Goal: Find specific page/section: Find specific page/section

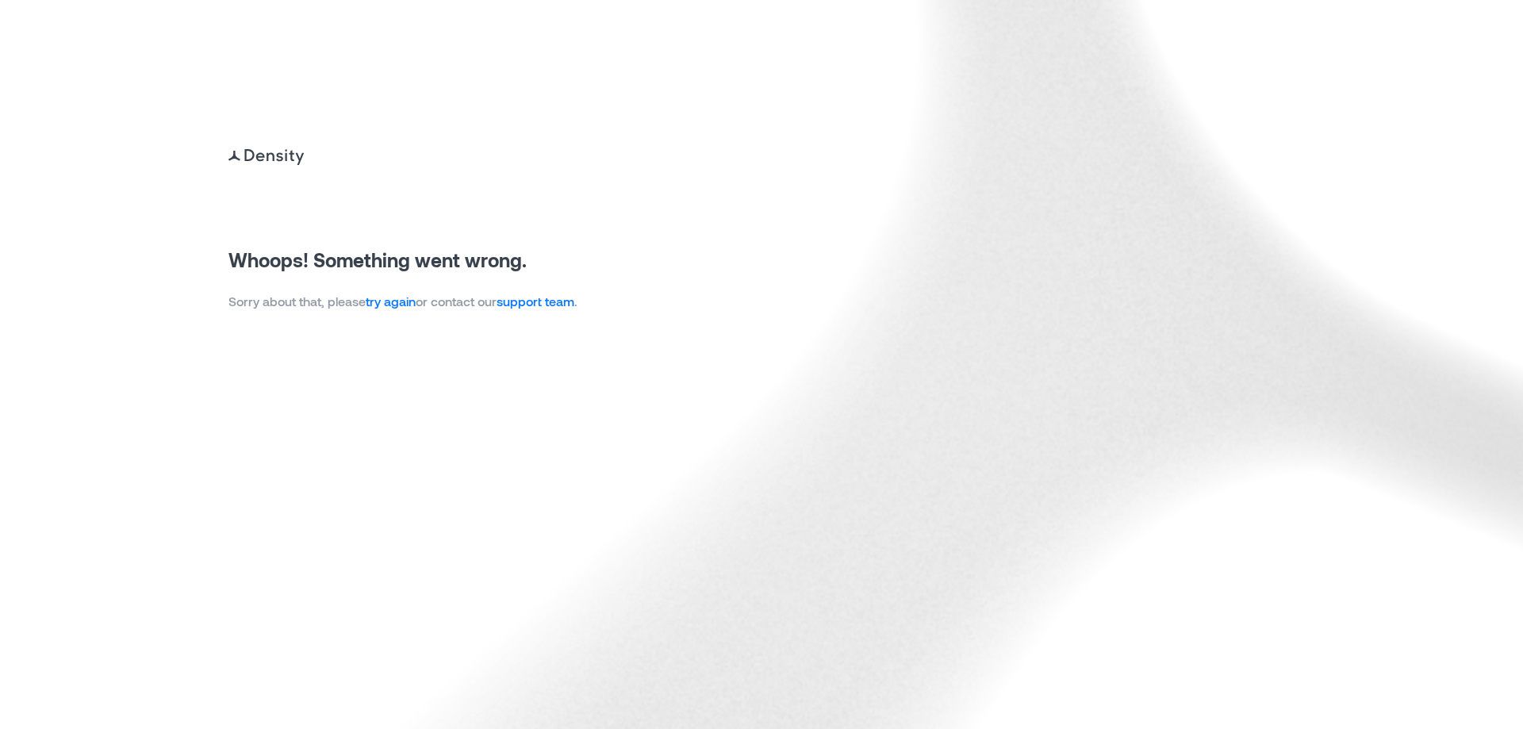
click at [397, 297] on link "try again" at bounding box center [391, 300] width 50 height 15
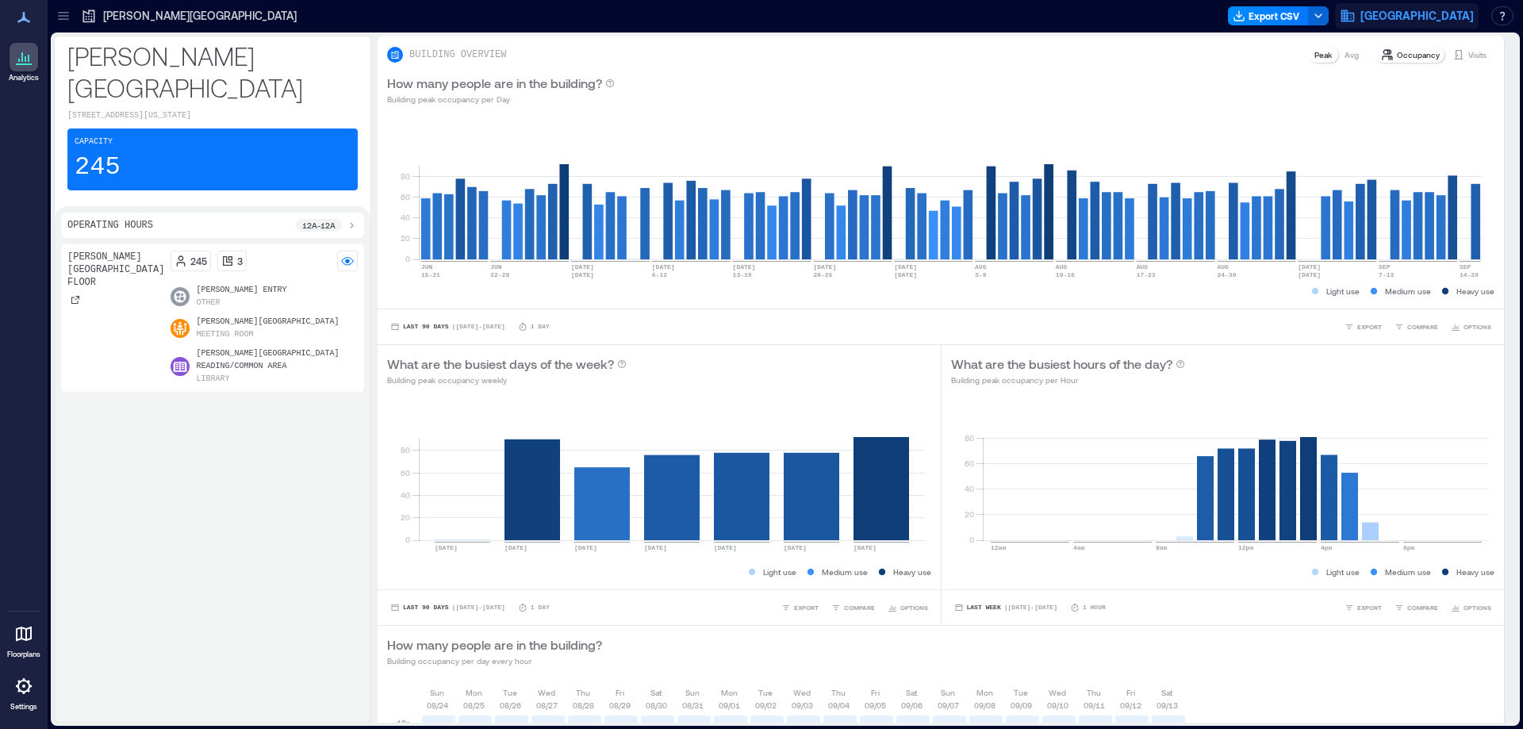
click at [1385, 14] on span "Pima County Public Library" at bounding box center [1416, 16] width 113 height 16
click at [68, 11] on icon at bounding box center [64, 16] width 16 height 16
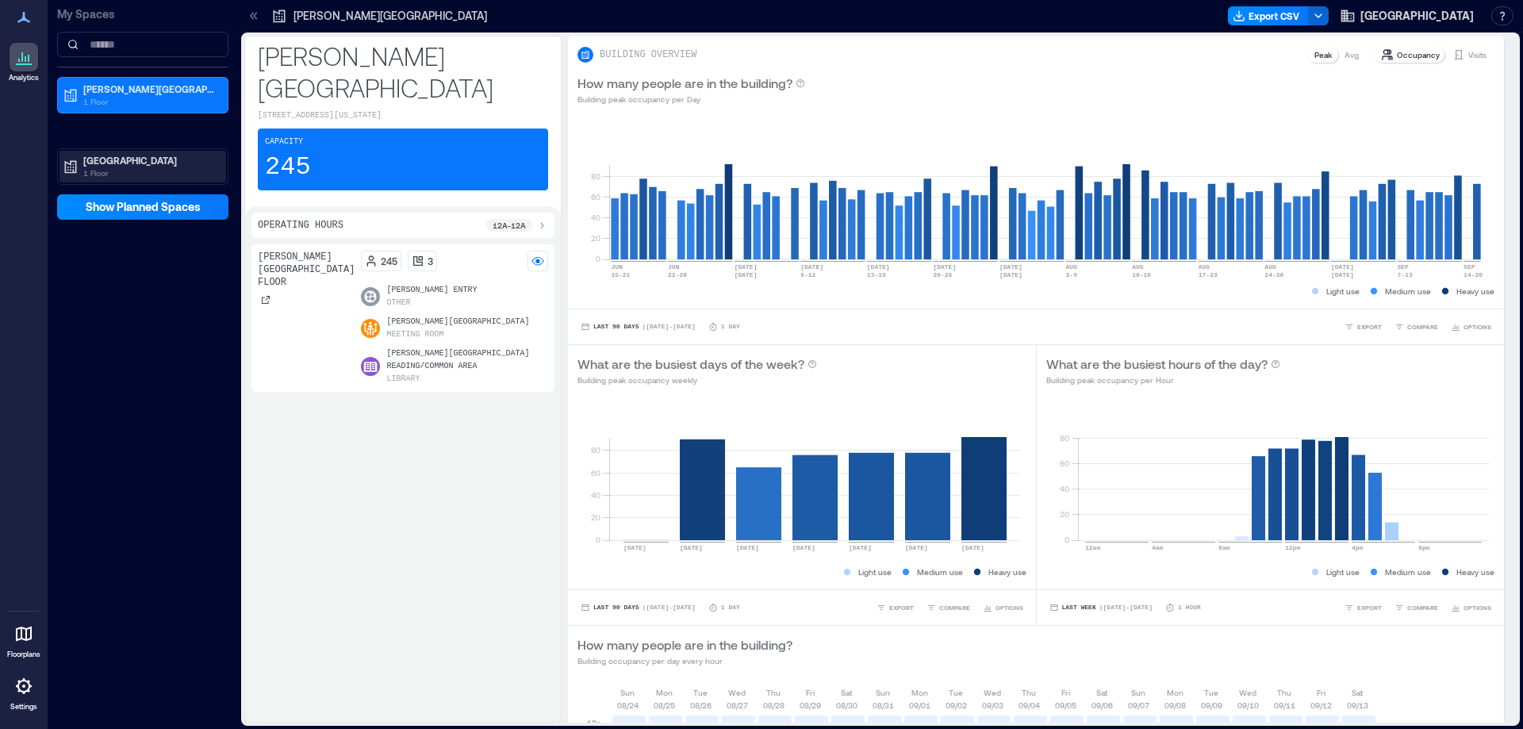
click at [111, 155] on p "Sahuarita Library" at bounding box center [149, 160] width 133 height 13
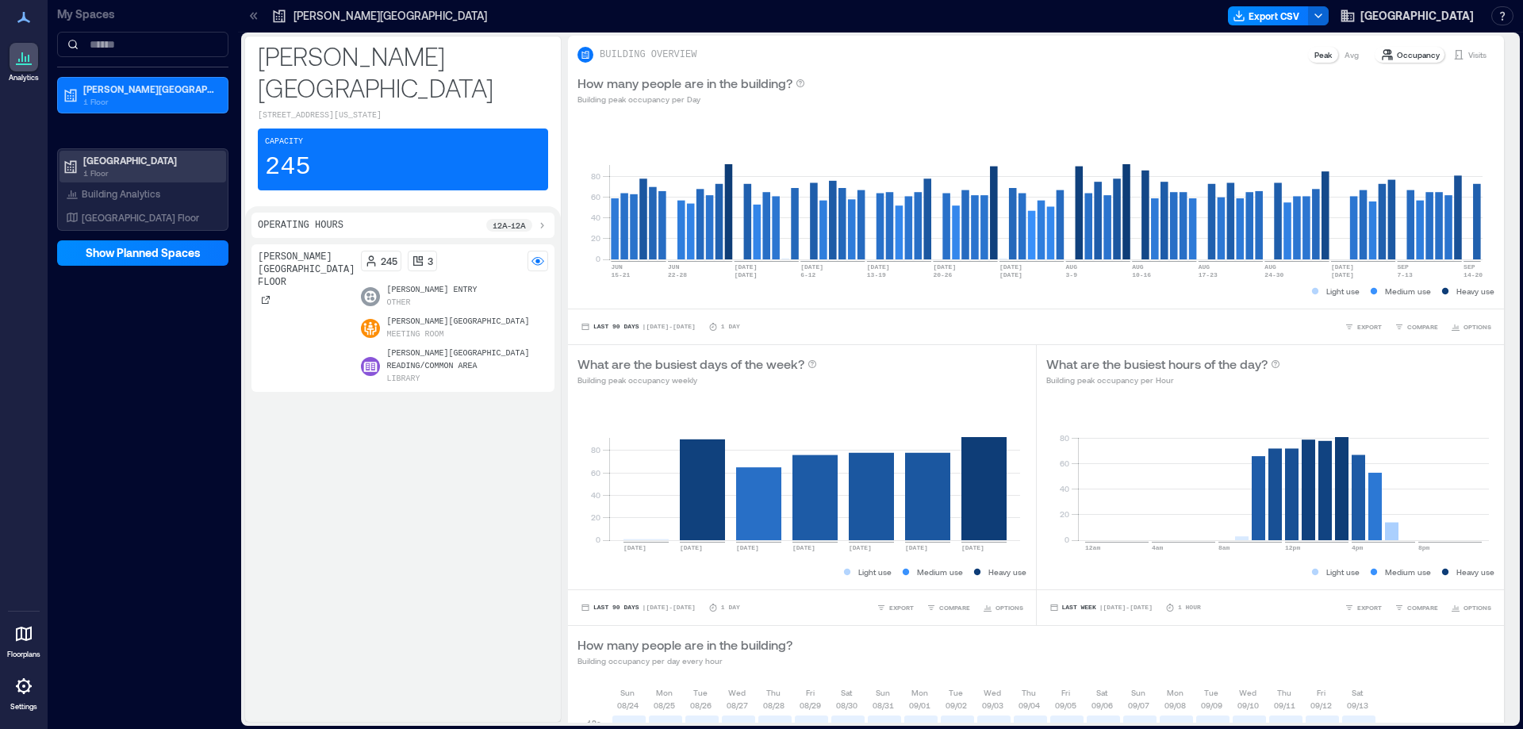
click at [121, 160] on p "Sahuarita Library" at bounding box center [149, 160] width 133 height 13
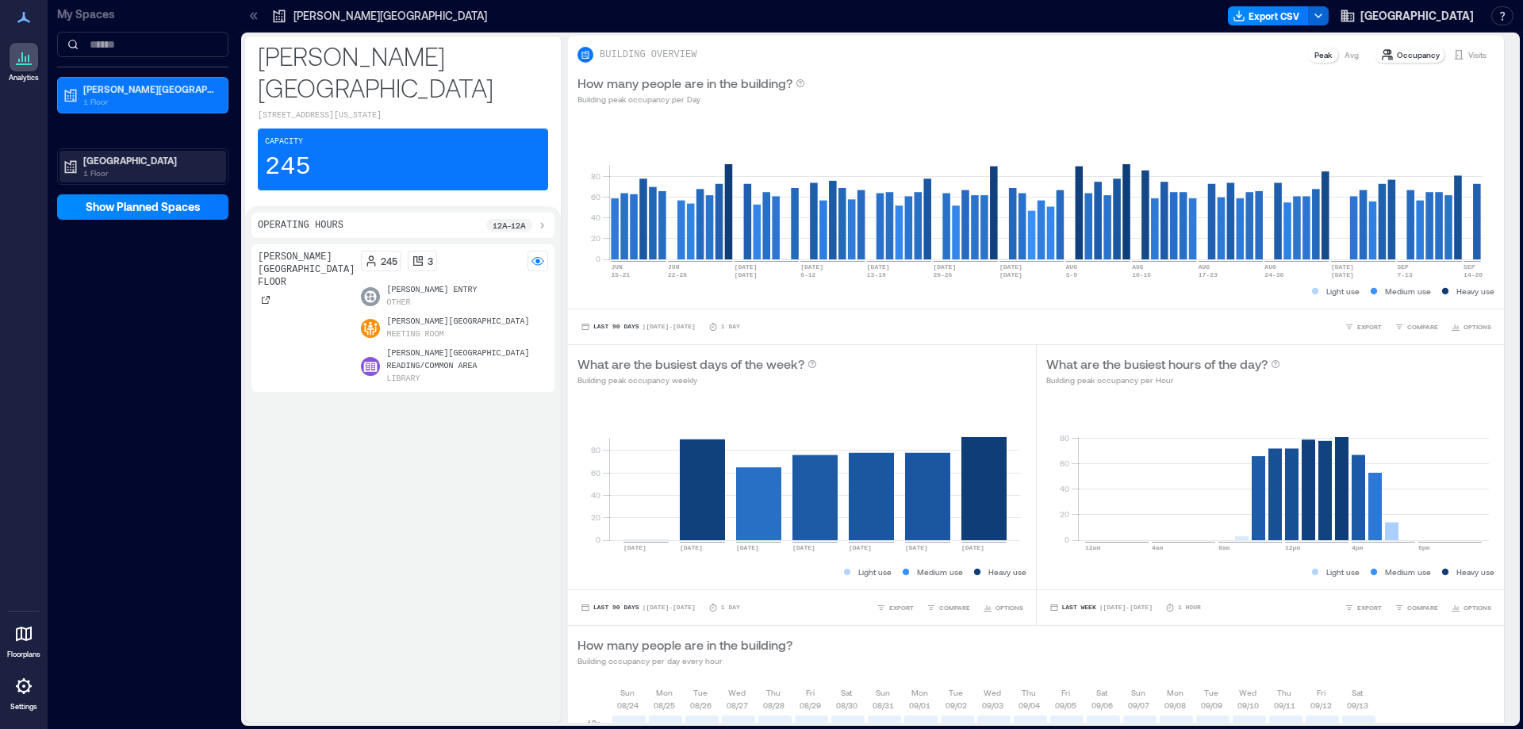
click at [122, 160] on p "Sahuarita Library" at bounding box center [149, 160] width 133 height 13
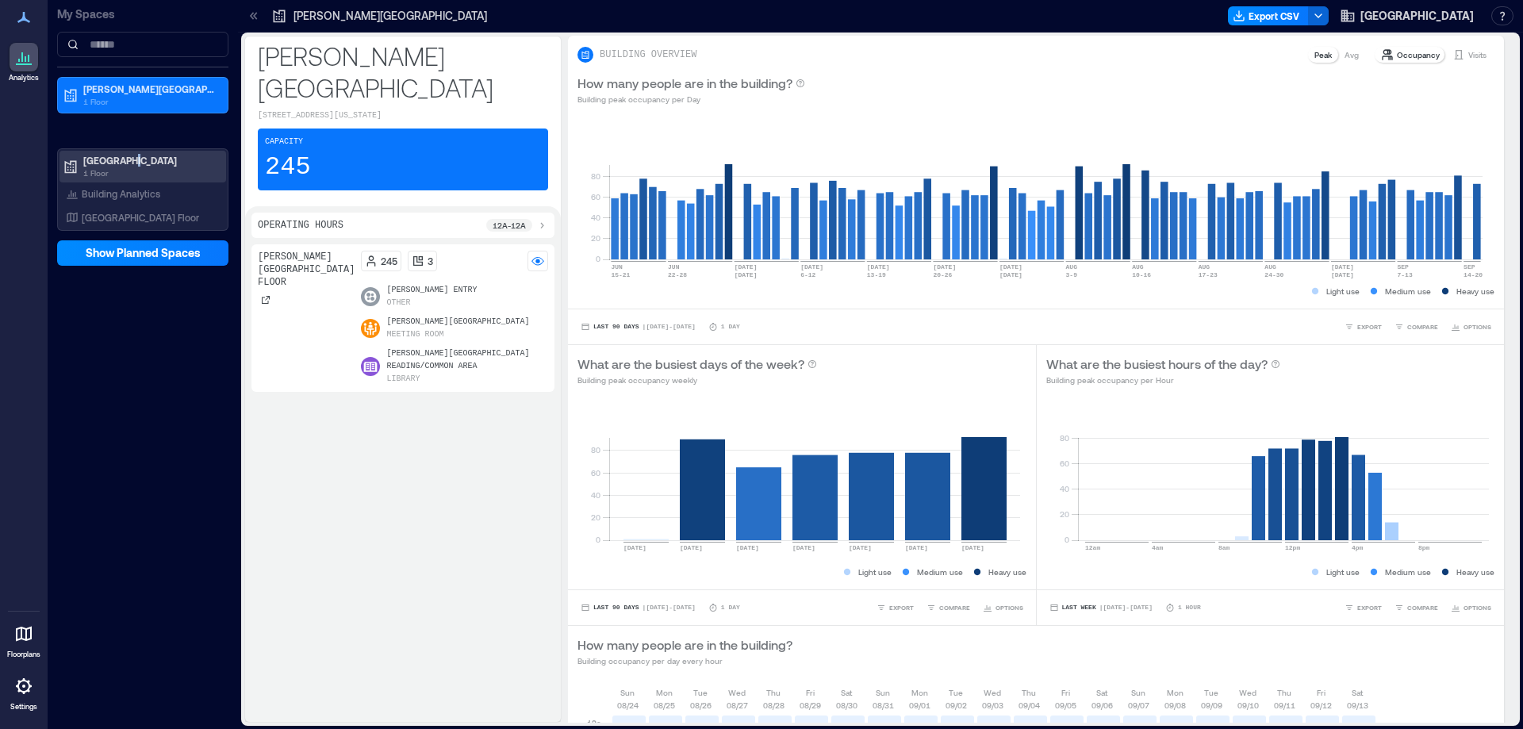
click at [125, 161] on p "Sahuarita Library" at bounding box center [149, 160] width 133 height 13
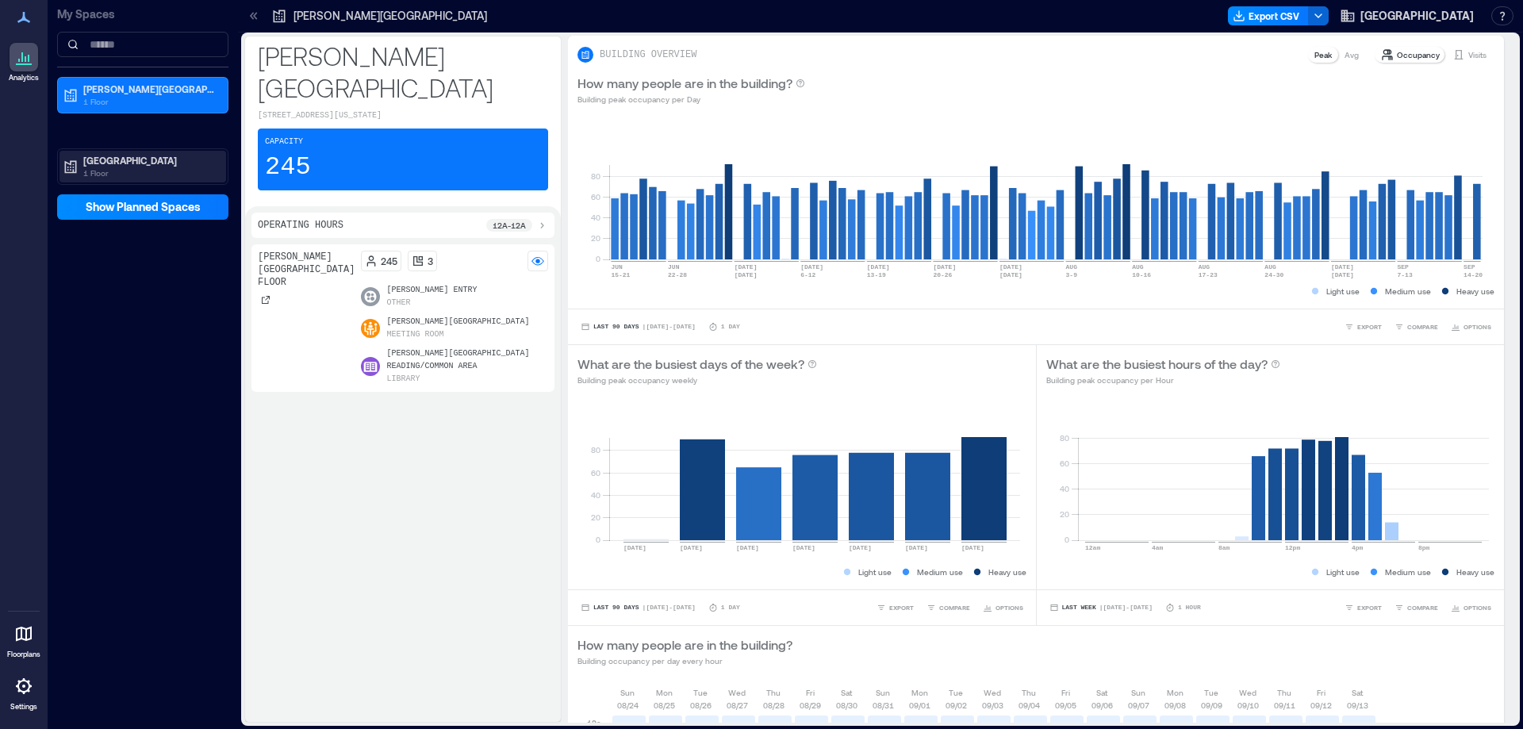
click at [111, 157] on p "Sahuarita Library" at bounding box center [149, 160] width 133 height 13
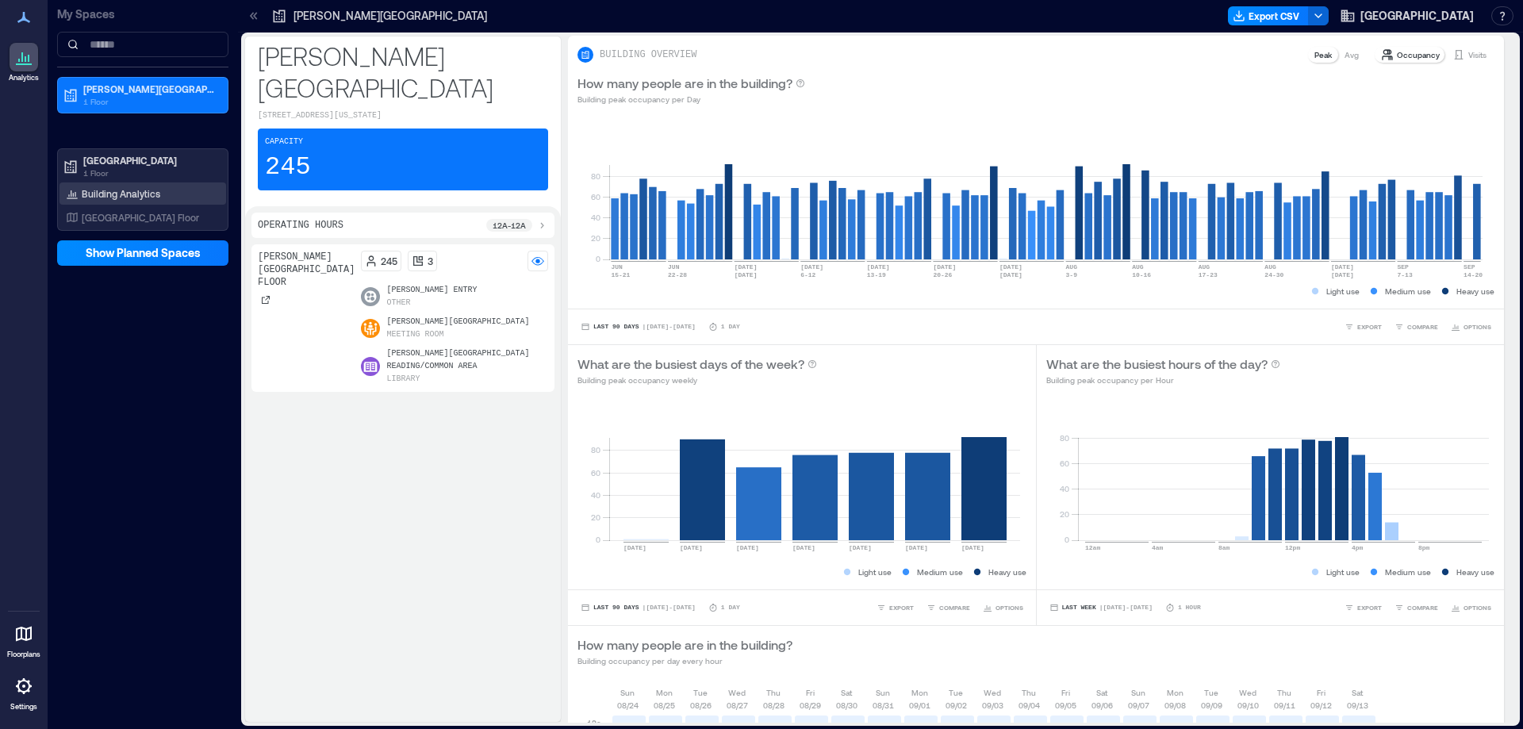
click at [127, 186] on div "Building Analytics" at bounding box center [113, 194] width 101 height 16
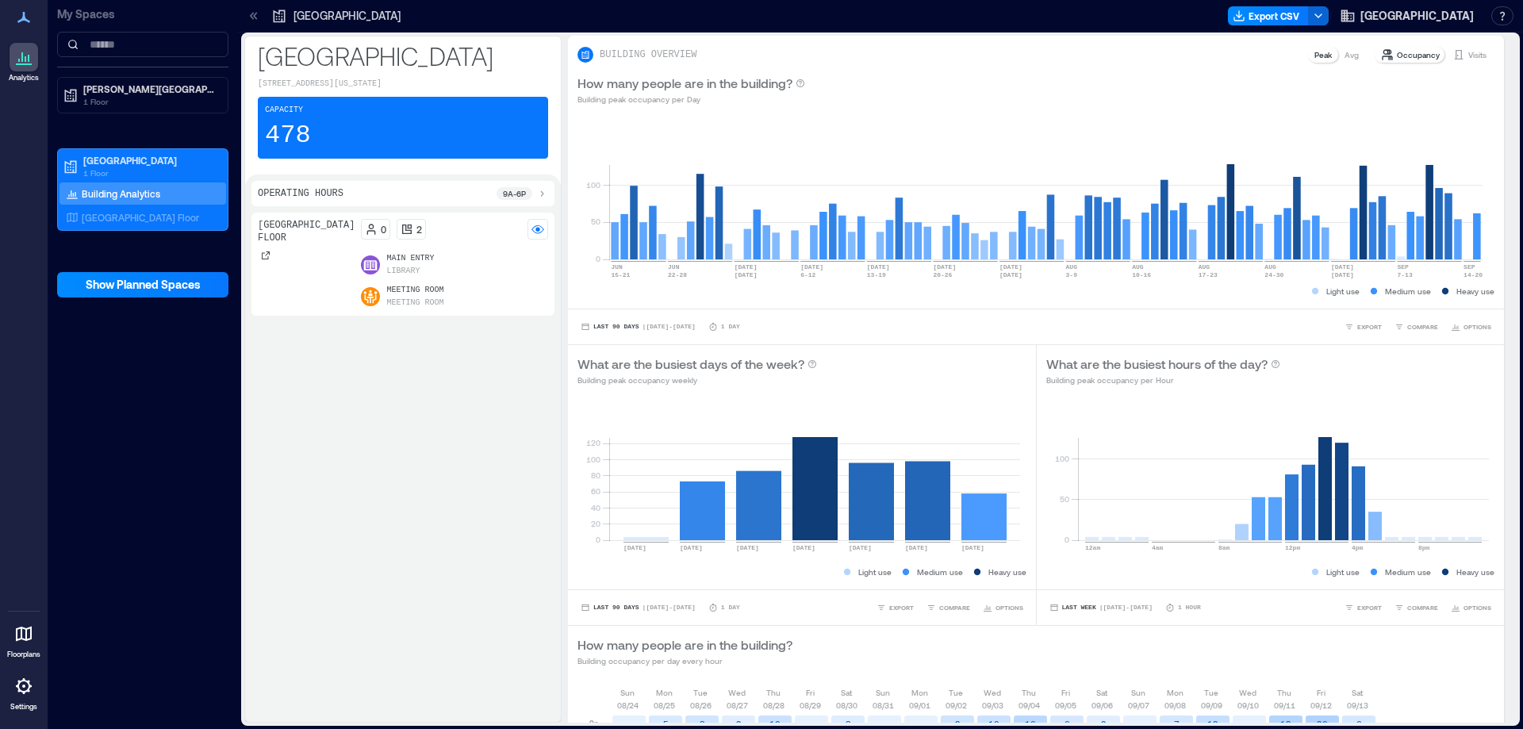
drag, startPoint x: 102, startPoint y: 88, endPoint x: 81, endPoint y: 320, distance: 233.3
click at [81, 320] on div "My Spaces Eckstrom-Columbus Library 1 Floor Sahuarita Library 1 Floor Building …" at bounding box center [143, 364] width 190 height 729
click at [24, 13] on icon at bounding box center [23, 17] width 13 height 11
click at [250, 13] on icon at bounding box center [254, 16] width 16 height 16
